Goal: Task Accomplishment & Management: Use online tool/utility

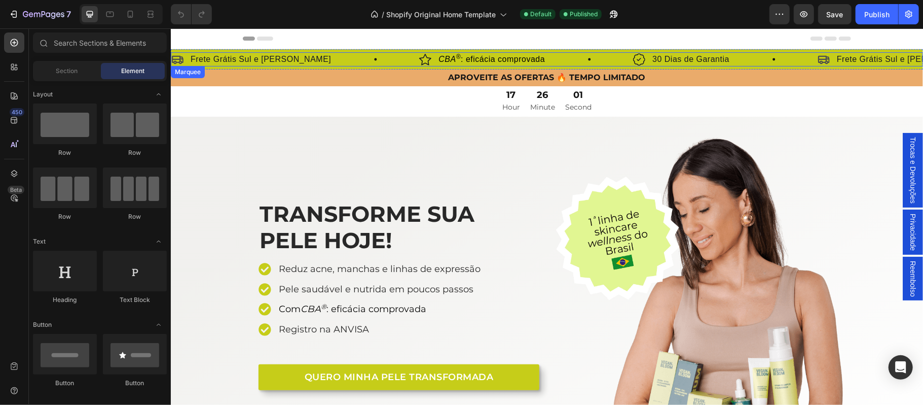
click at [308, 61] on div "Icon Frete Grátis Sul e Sudeste Text Block Row" at bounding box center [295, 59] width 248 height 14
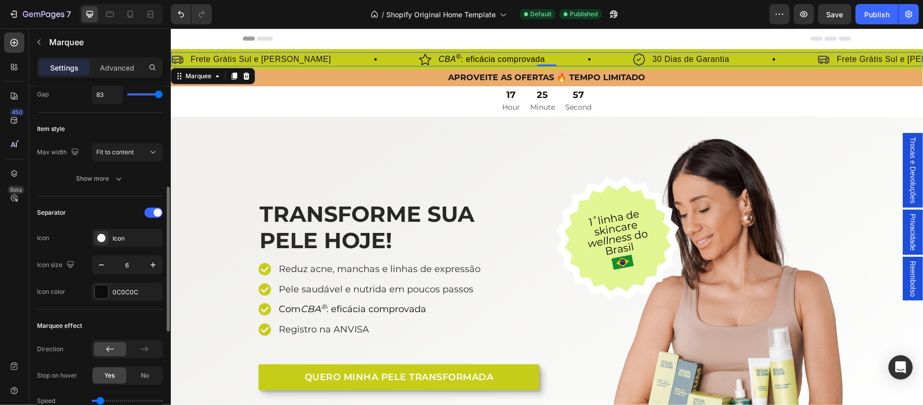
scroll to position [201, 0]
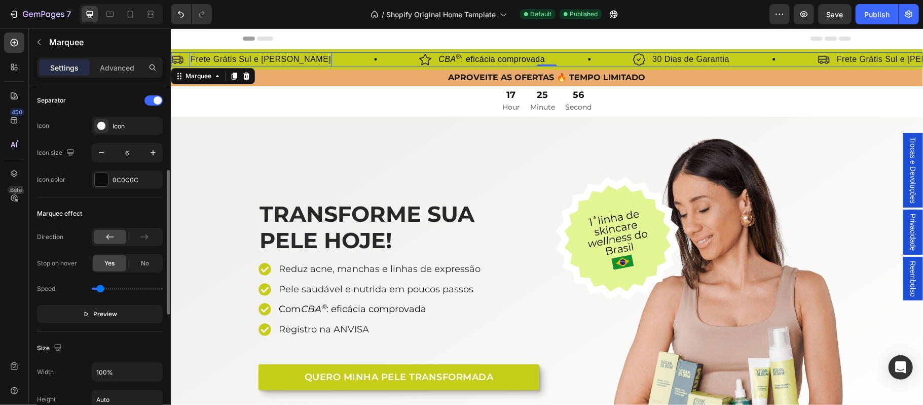
click at [260, 59] on p "Frete Grátis Sul e [PERSON_NAME]" at bounding box center [260, 59] width 140 height 12
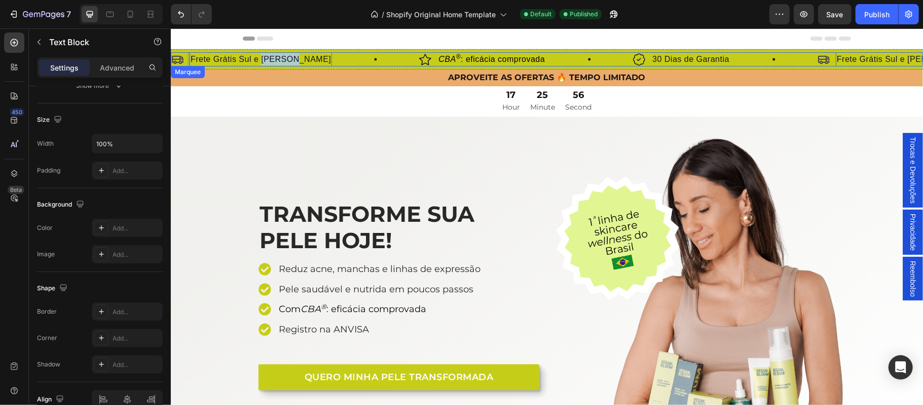
scroll to position [0, 0]
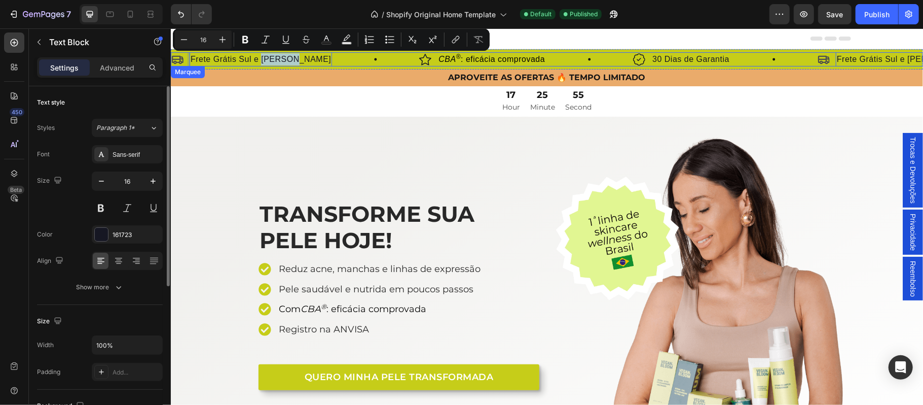
click at [317, 60] on div "Icon Frete Grátis Sul e Sudeste Text Block 0 Row" at bounding box center [295, 59] width 248 height 14
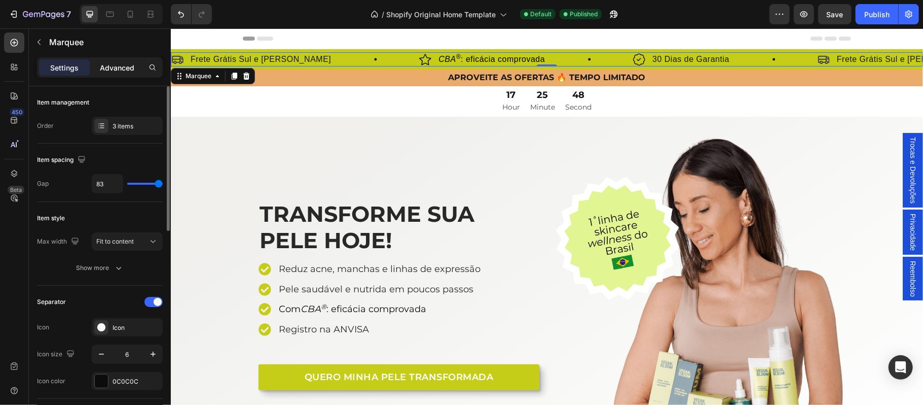
click at [116, 70] on p "Advanced" at bounding box center [117, 67] width 34 height 11
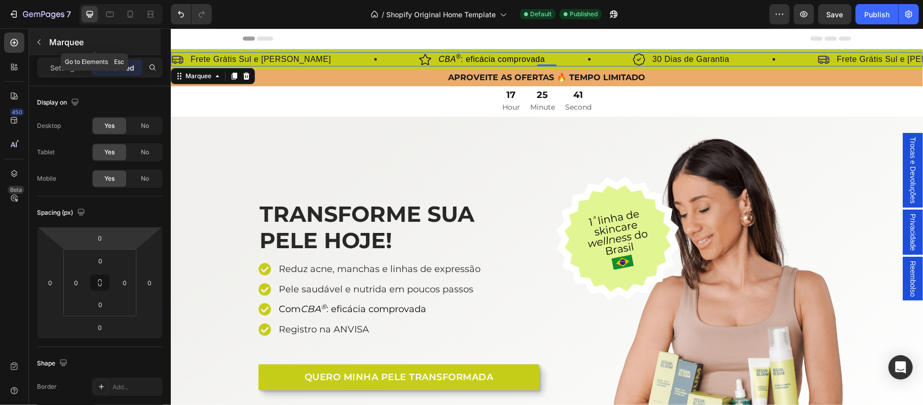
click at [41, 37] on button "button" at bounding box center [39, 42] width 16 height 16
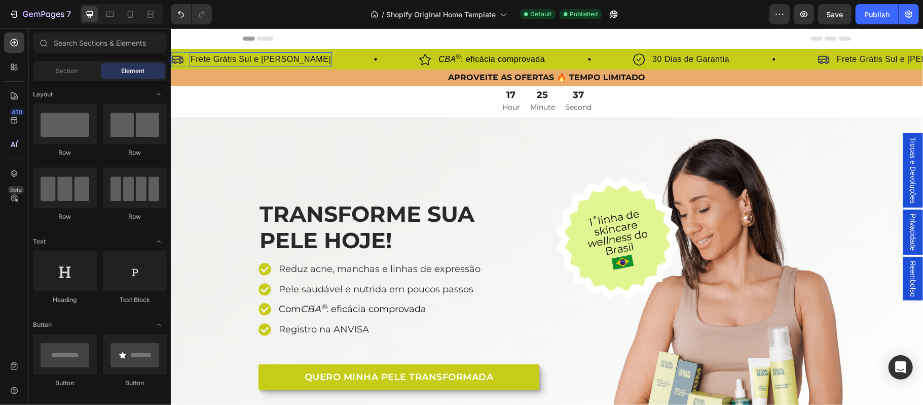
click at [266, 61] on p "Frete Grátis Sul e [PERSON_NAME]" at bounding box center [260, 59] width 140 height 12
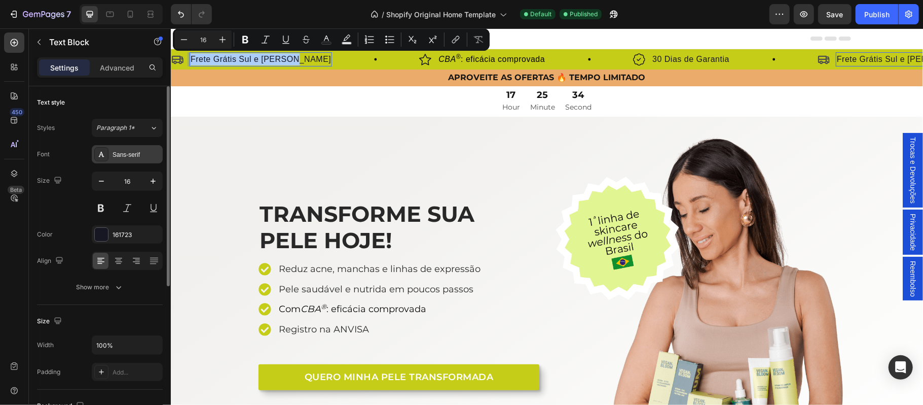
click at [115, 157] on div "Sans-serif" at bounding box center [137, 154] width 48 height 9
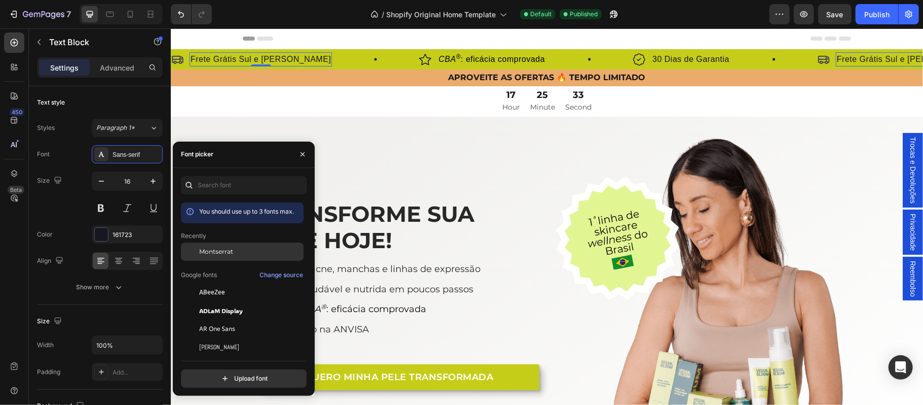
click at [211, 251] on span "Montserrat" at bounding box center [216, 251] width 34 height 9
click at [469, 57] on span "CBA ® : eficácia comprovada" at bounding box center [499, 58] width 106 height 9
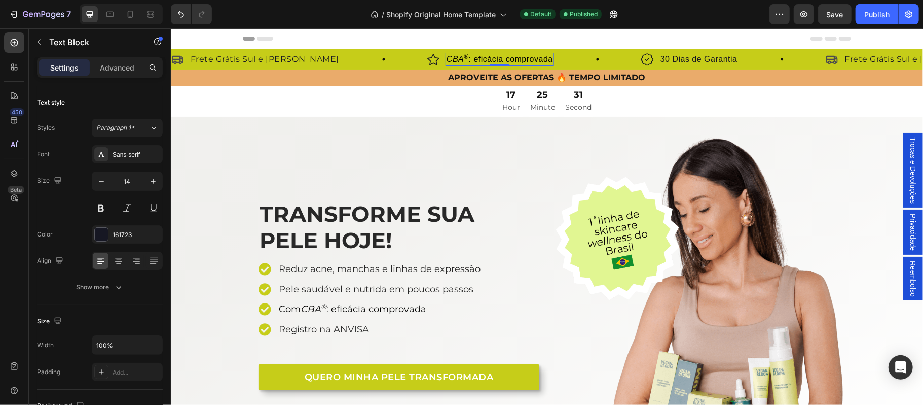
click at [469, 57] on span "CBA ® : eficácia comprovada" at bounding box center [499, 58] width 106 height 9
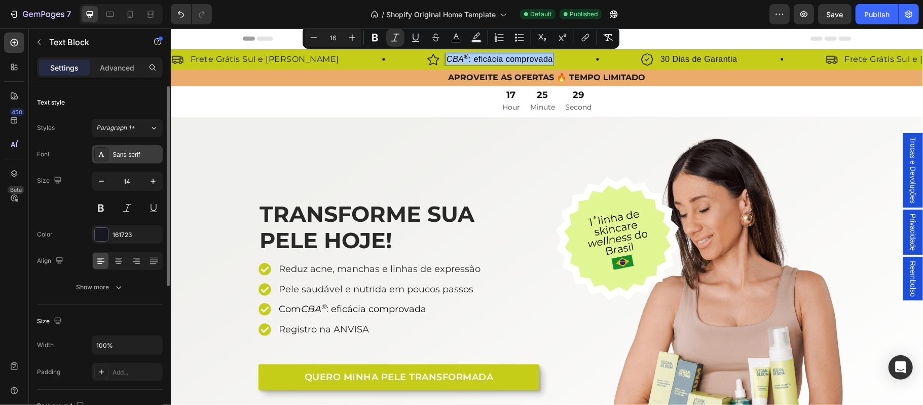
click at [132, 155] on div "Sans-serif" at bounding box center [137, 154] width 48 height 9
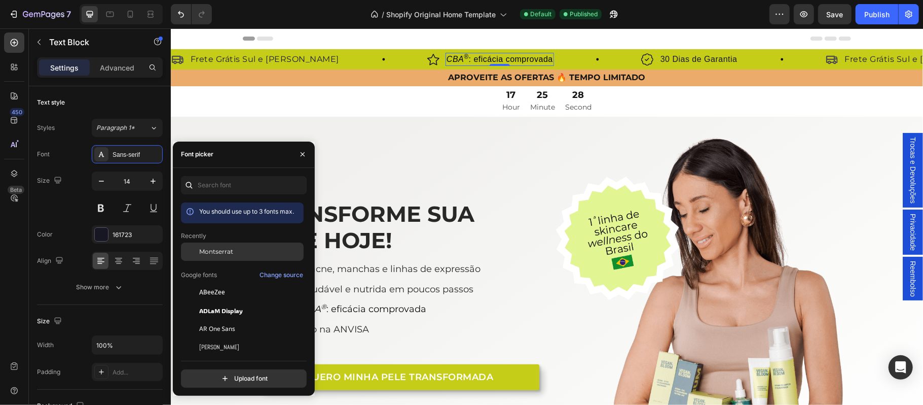
click at [207, 252] on span "Montserrat" at bounding box center [216, 251] width 34 height 9
click at [669, 56] on p "30 Dias de Garantia" at bounding box center [707, 59] width 77 height 12
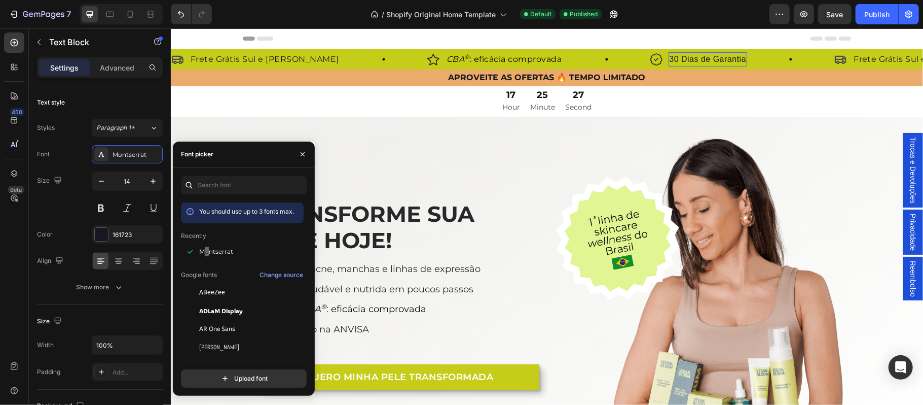
click at [669, 56] on p "30 Dias de Garantia" at bounding box center [707, 59] width 77 height 12
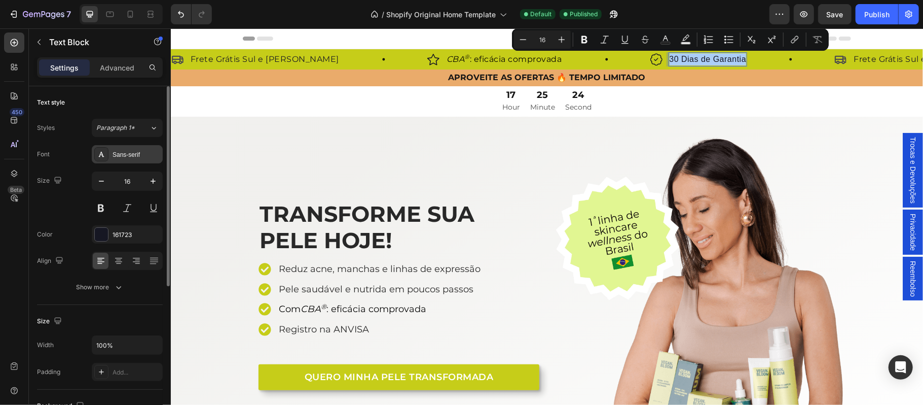
click at [130, 159] on div "Sans-serif" at bounding box center [127, 154] width 71 height 18
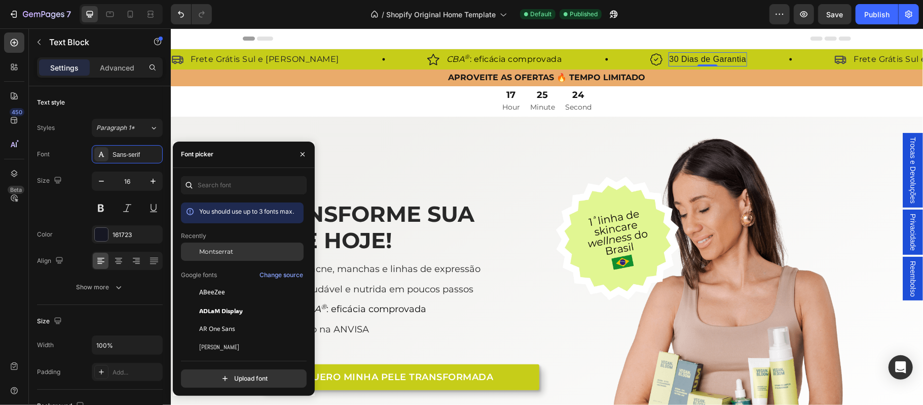
click at [220, 252] on span "Montserrat" at bounding box center [216, 251] width 34 height 9
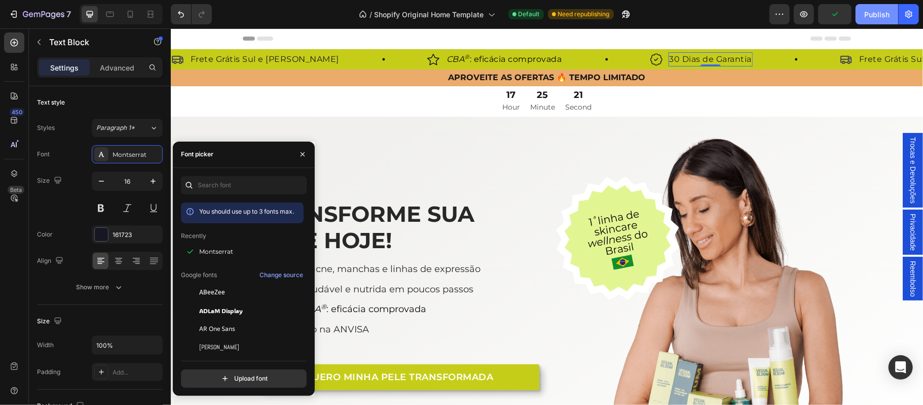
click at [875, 16] on div "Publish" at bounding box center [877, 14] width 25 height 11
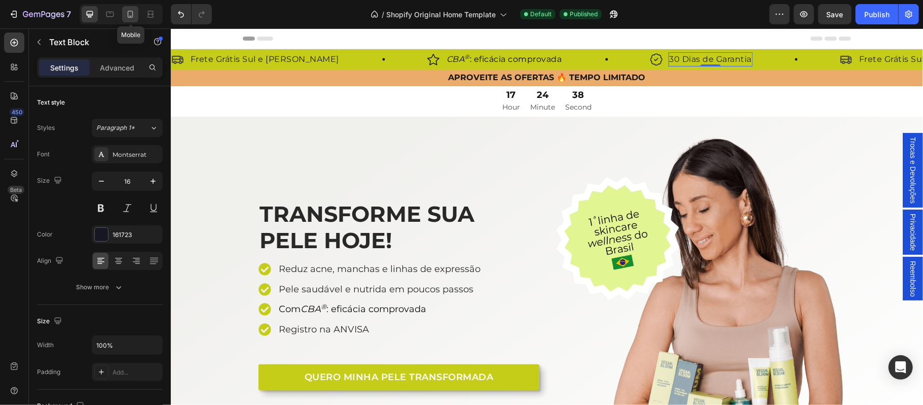
drag, startPoint x: 127, startPoint y: 13, endPoint x: 8, endPoint y: 191, distance: 213.9
click at [127, 13] on icon at bounding box center [130, 14] width 10 height 10
type input "14"
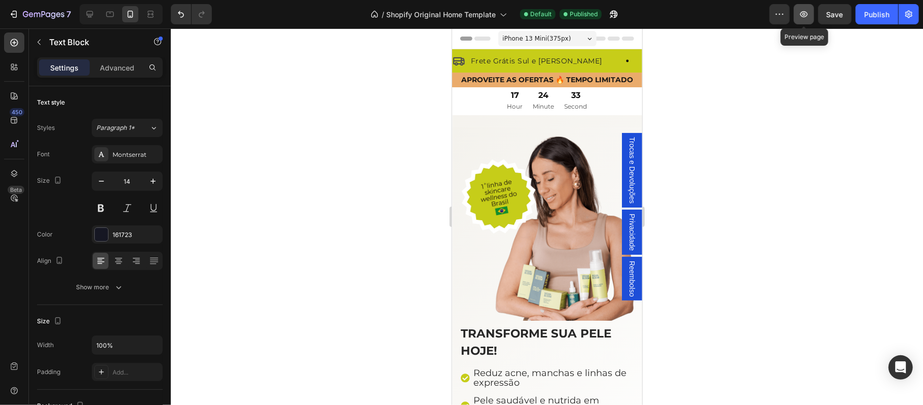
click at [805, 11] on icon "button" at bounding box center [804, 14] width 10 height 10
click at [17, 12] on icon "button" at bounding box center [14, 14] width 10 height 10
